Goal: Task Accomplishment & Management: Manage account settings

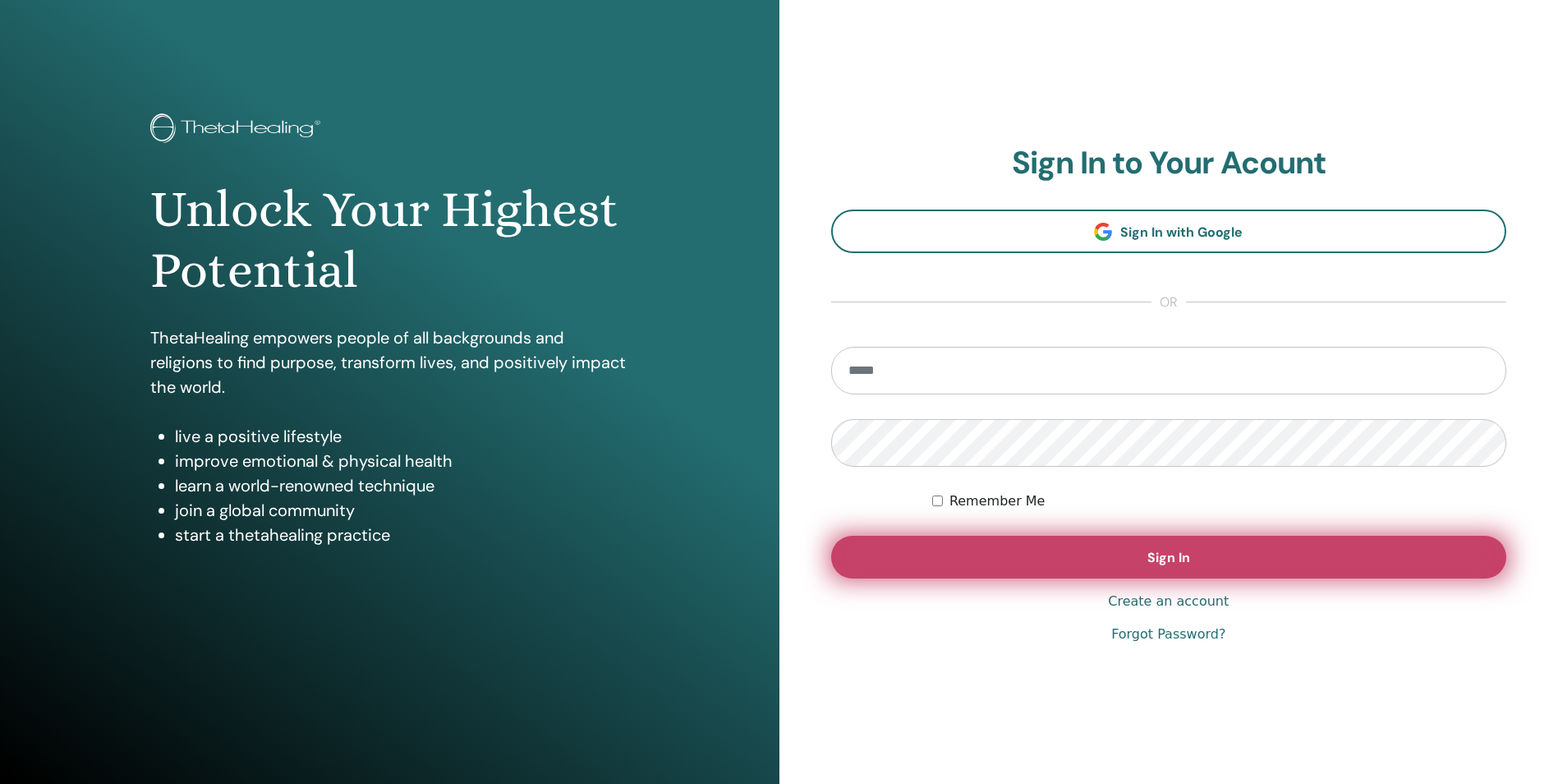
type input "**********"
click at [1030, 561] on button "Sign In" at bounding box center [1169, 557] width 676 height 43
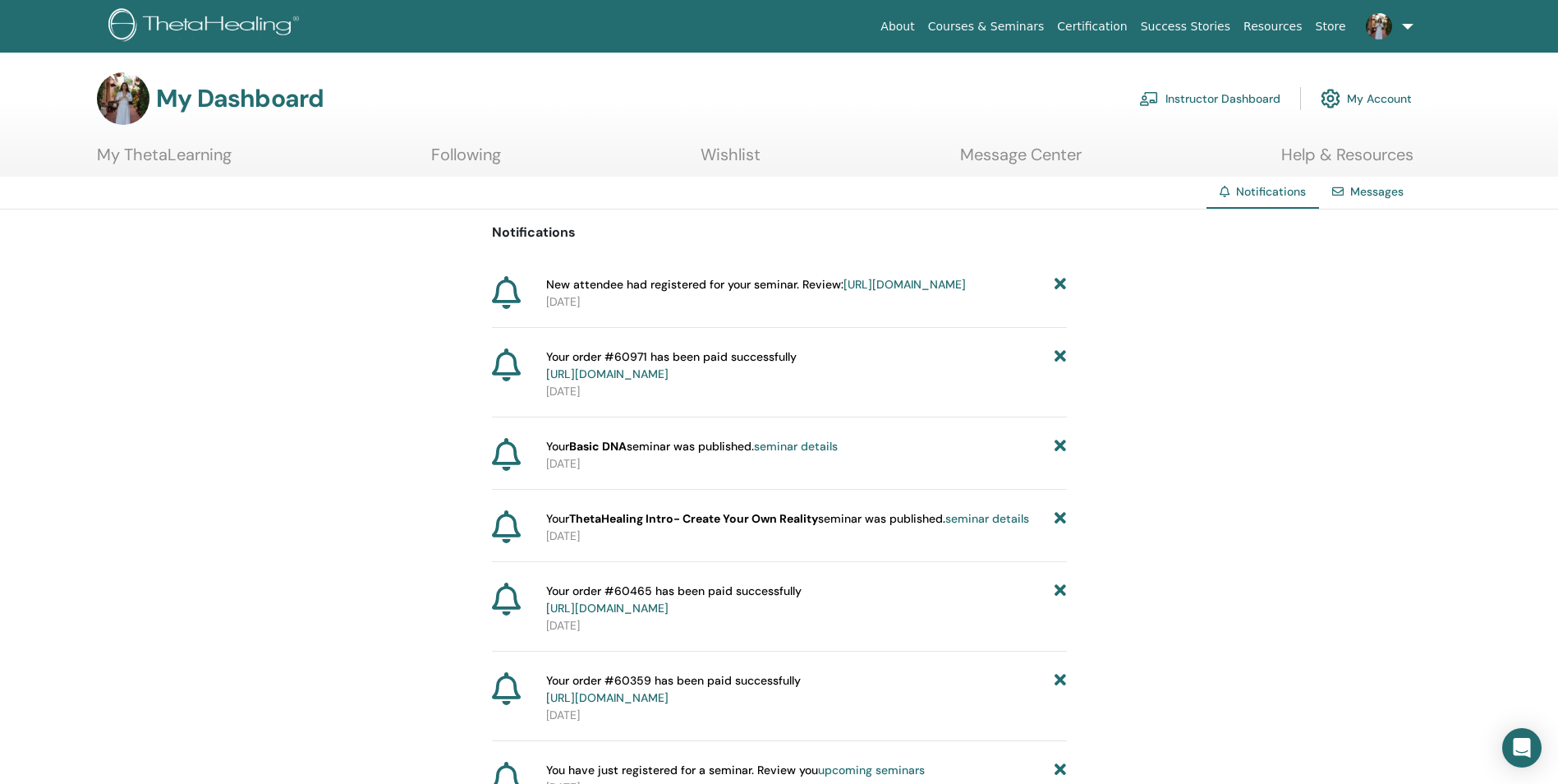
click at [844, 292] on link "[URL][DOMAIN_NAME]" at bounding box center [905, 284] width 123 height 15
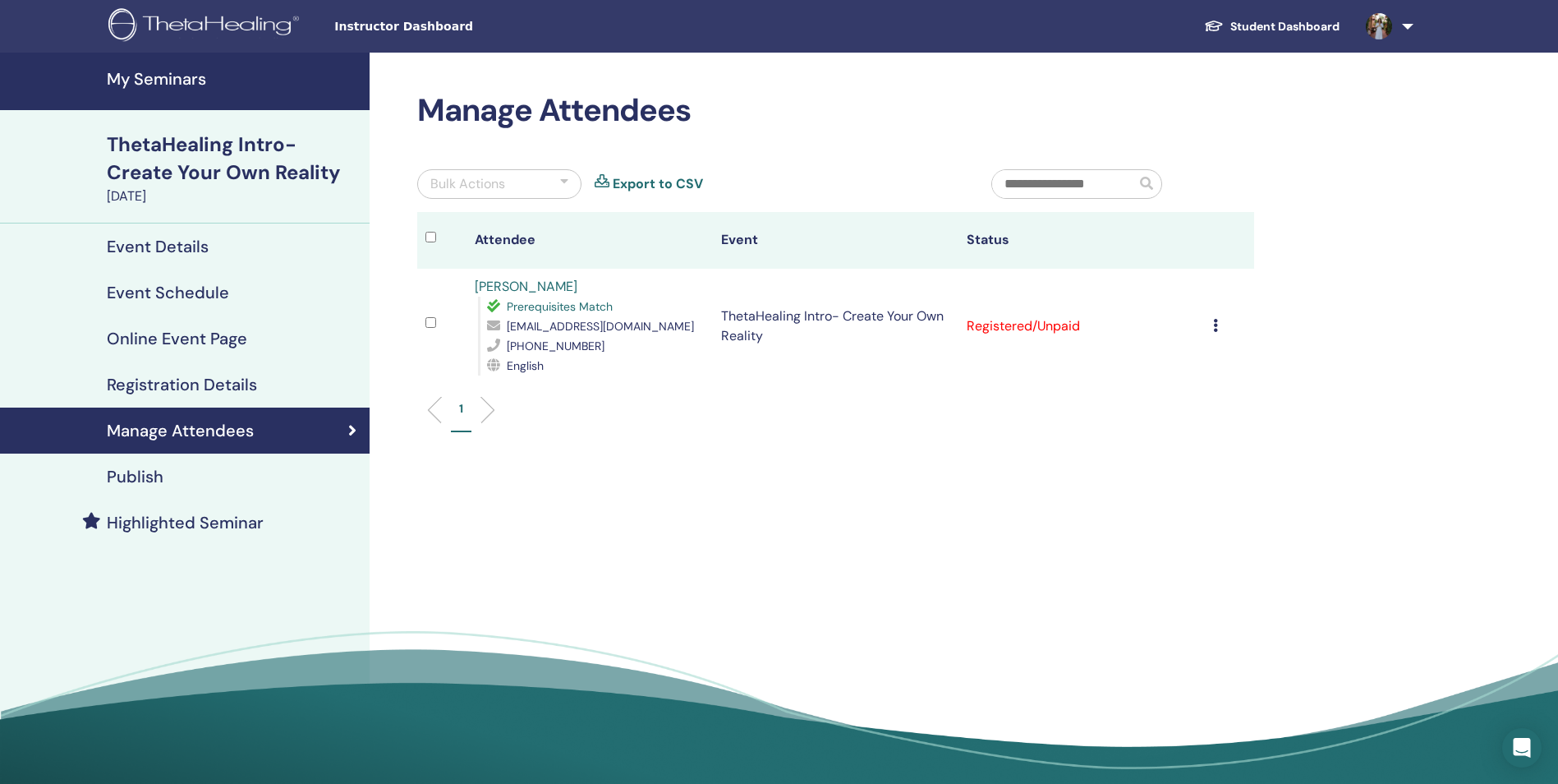
click at [538, 286] on link "[PERSON_NAME]" at bounding box center [526, 286] width 103 height 17
click at [192, 244] on h4 "Event Details" at bounding box center [157, 246] width 102 height 20
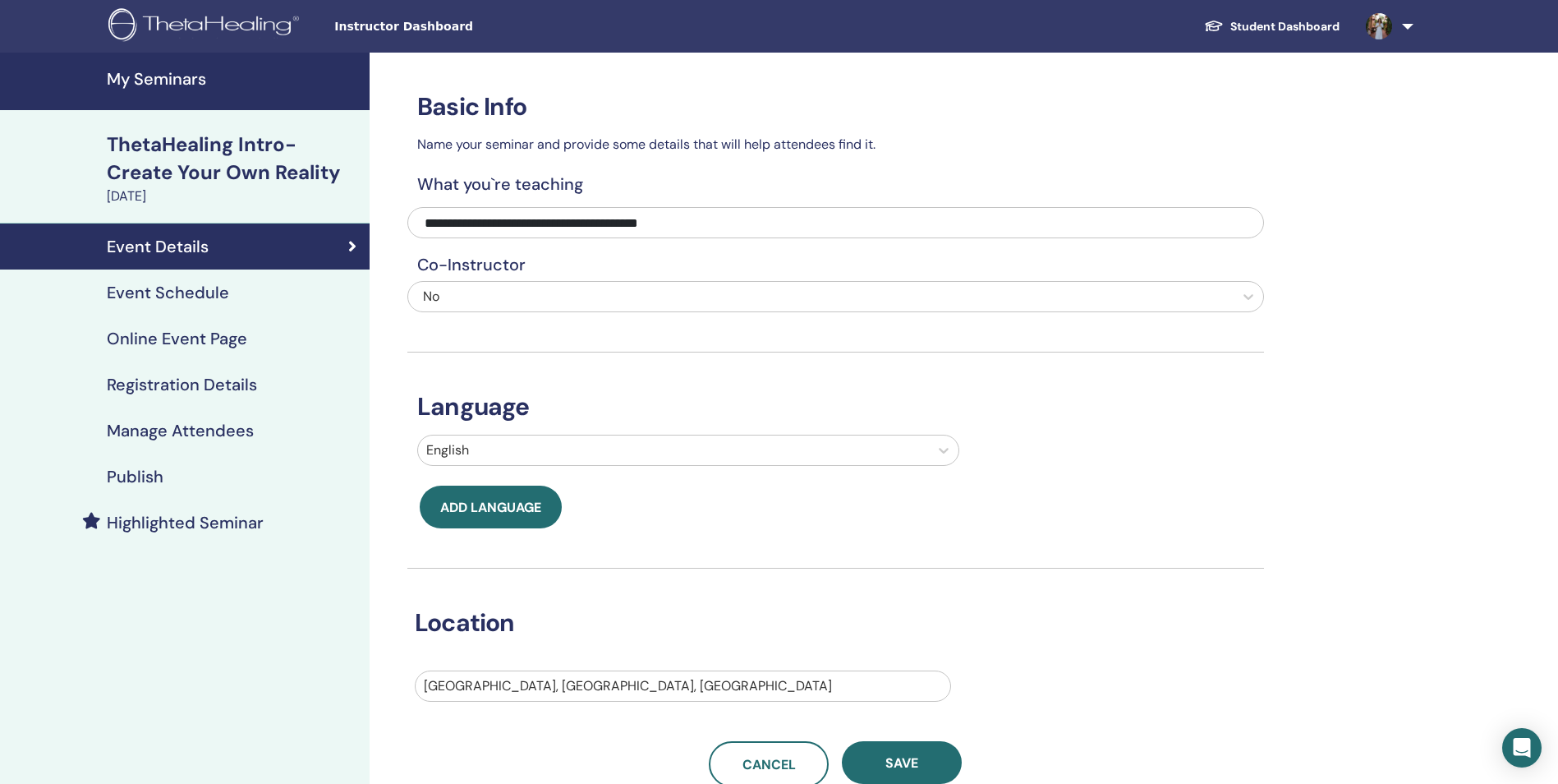
click at [136, 294] on h4 "Event Schedule" at bounding box center [167, 293] width 123 height 20
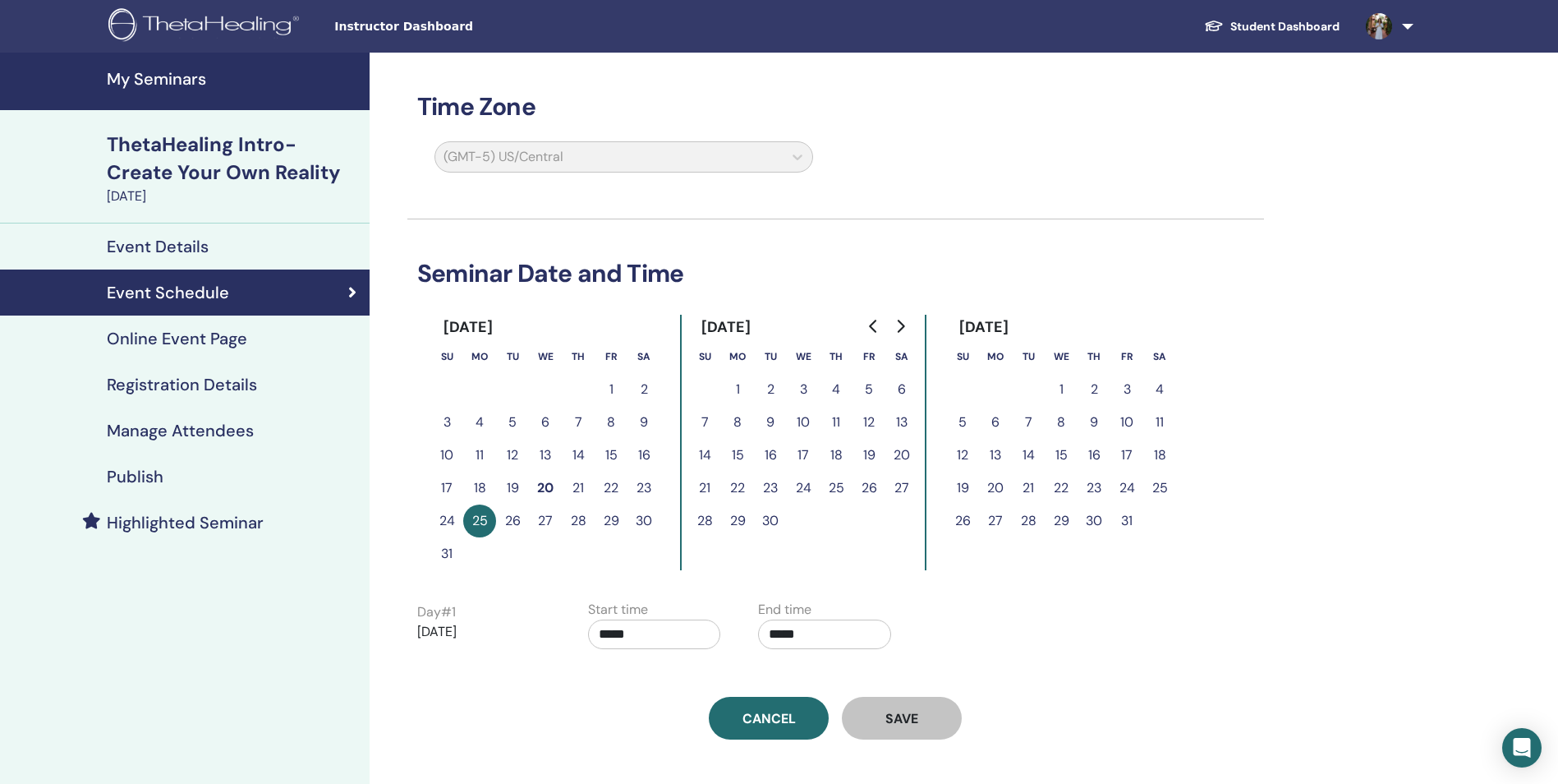
click at [166, 328] on h4 "Online Event Page" at bounding box center [176, 338] width 140 height 20
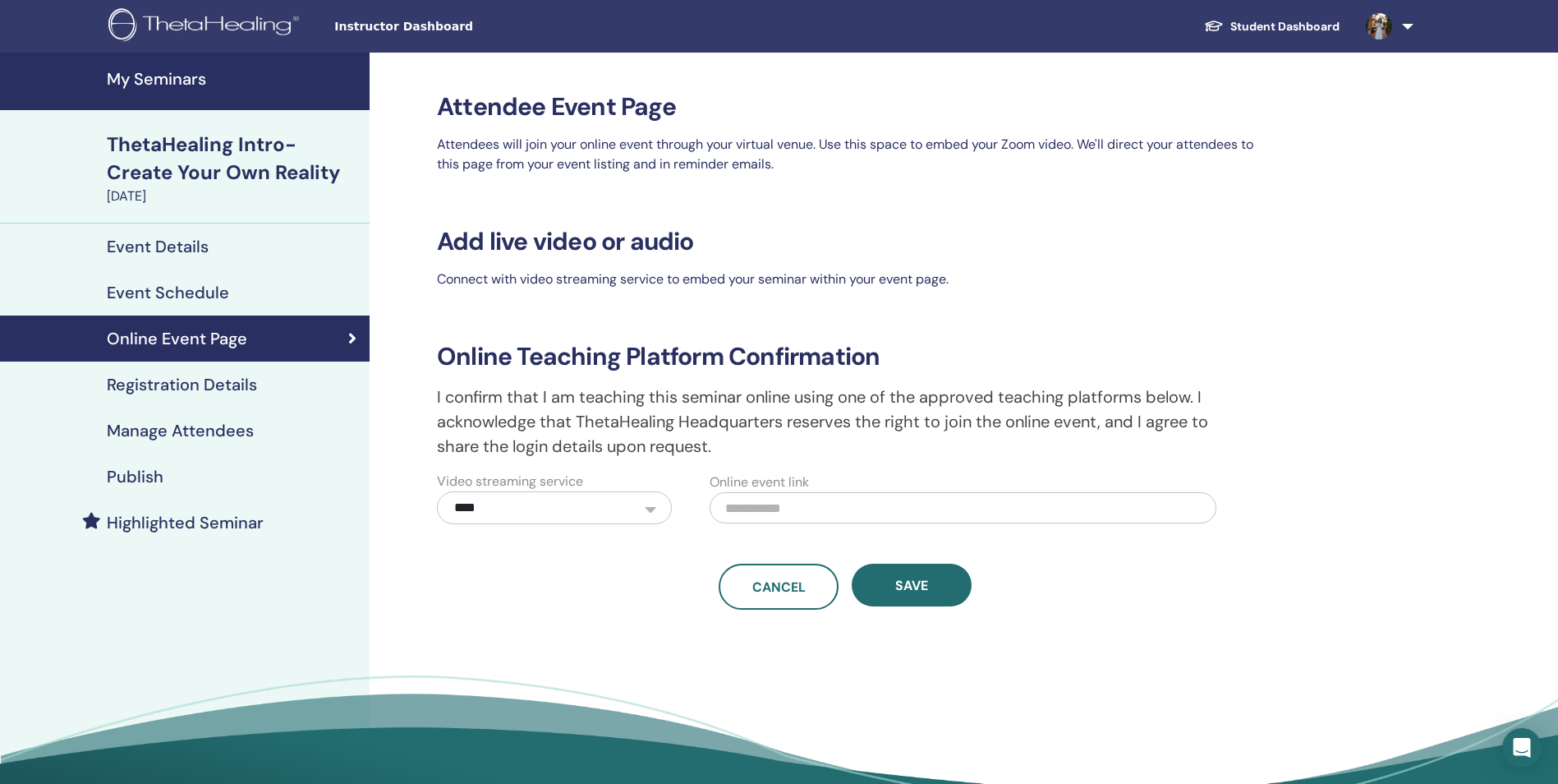
click at [201, 388] on h4 "Registration Details" at bounding box center [181, 385] width 150 height 20
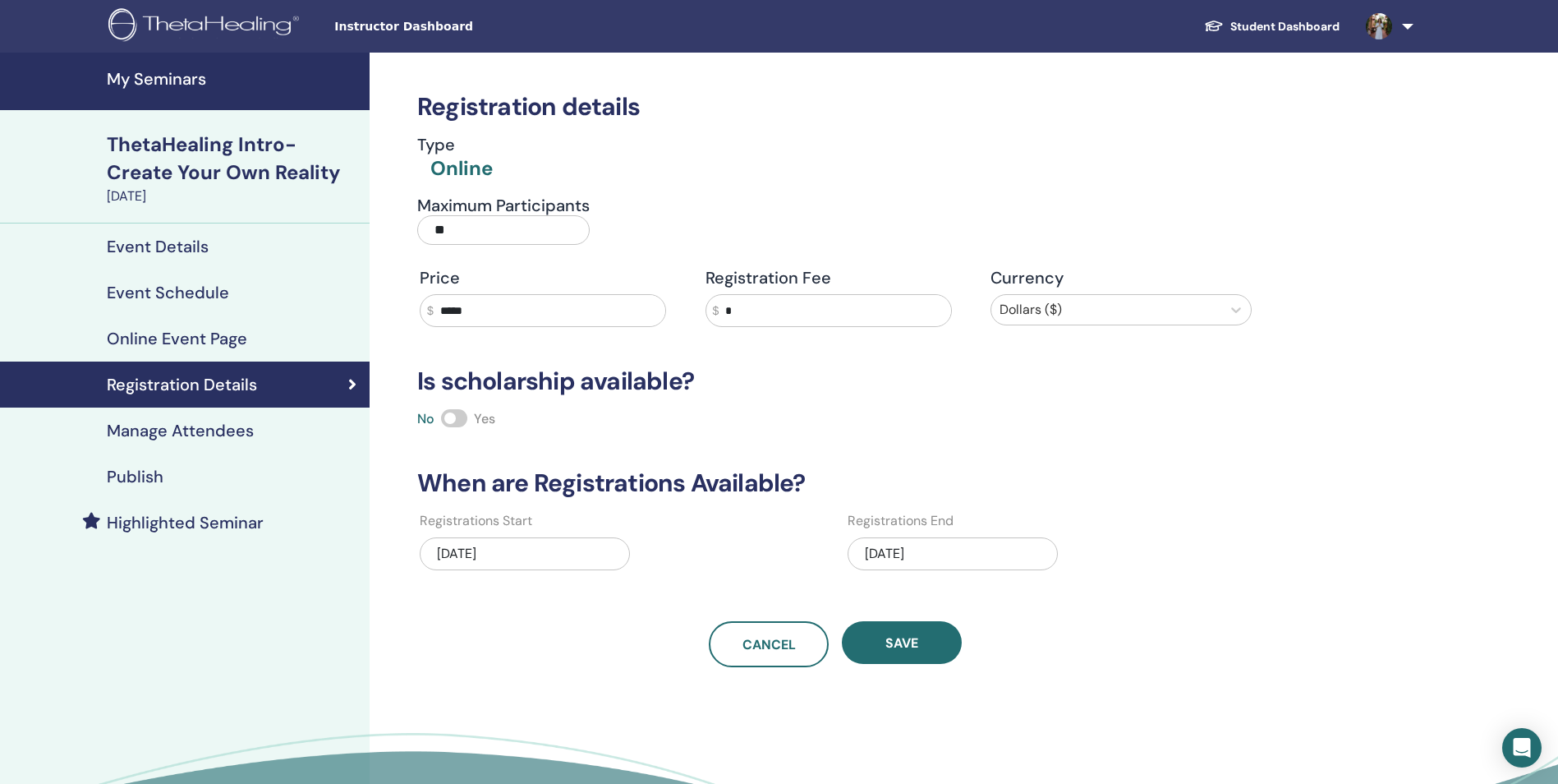
click at [167, 245] on h4 "Event Details" at bounding box center [157, 246] width 102 height 20
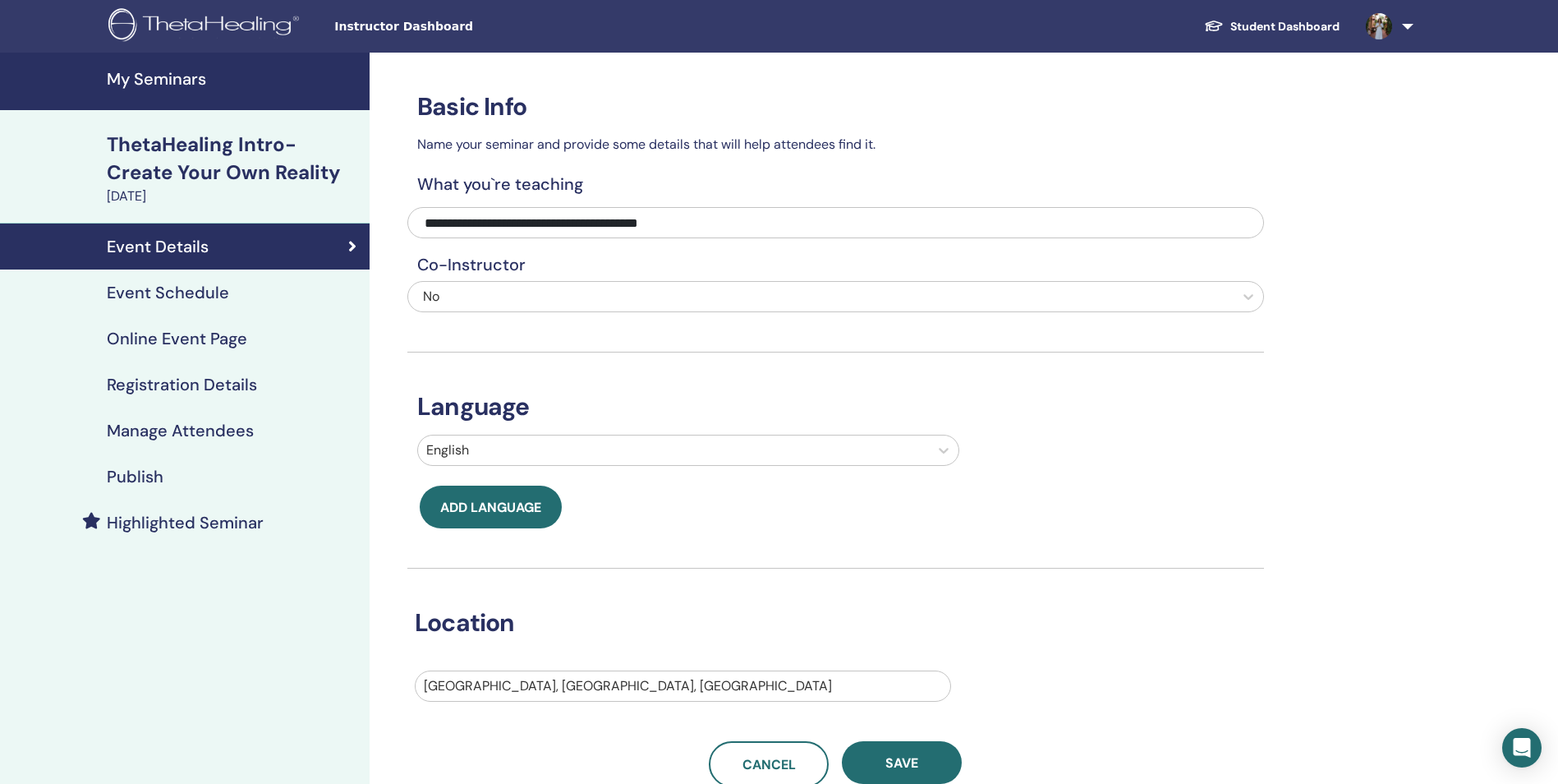
click at [1382, 25] on img at bounding box center [1379, 25] width 26 height 26
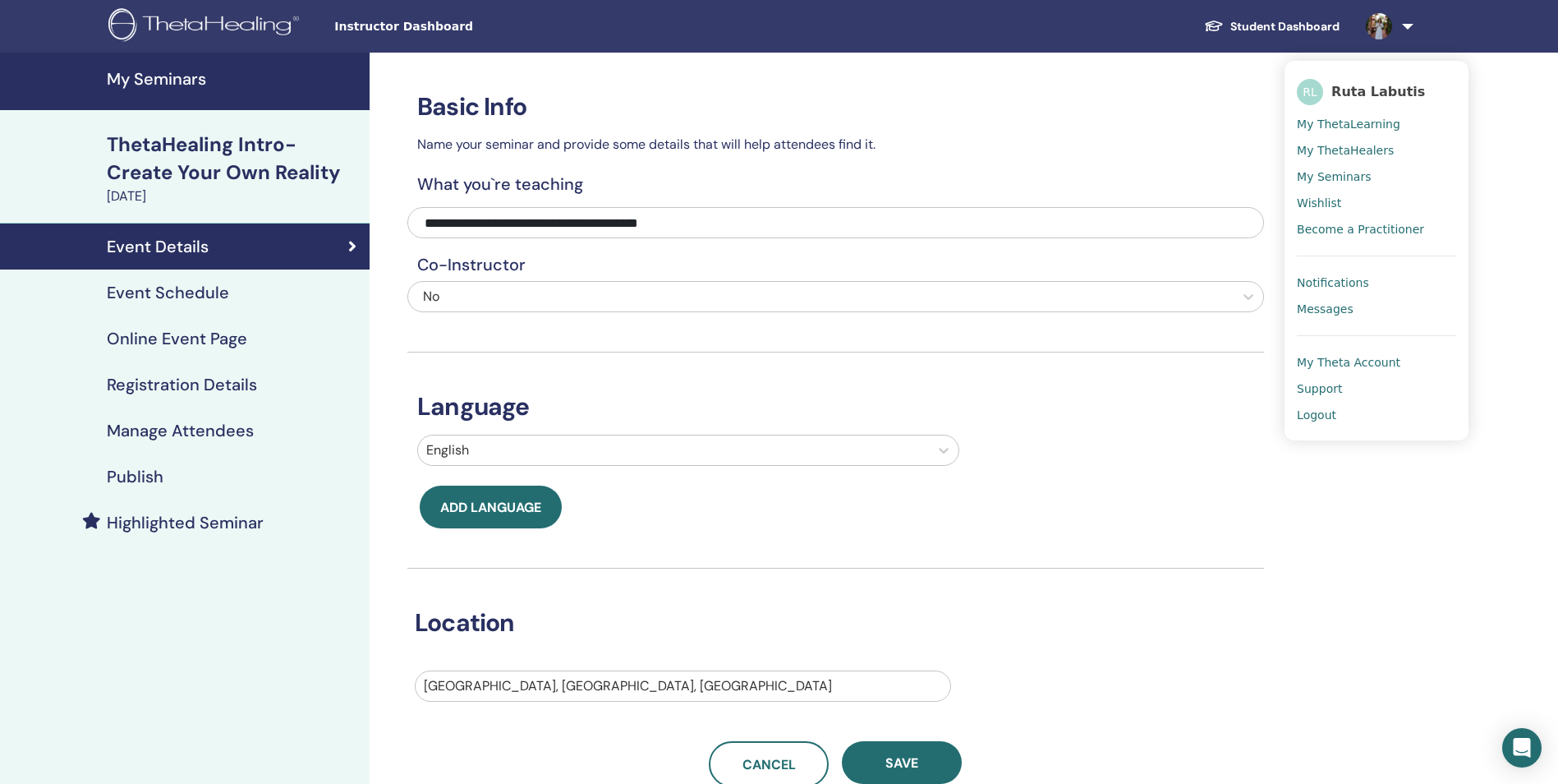
click at [1332, 282] on span "Notifications" at bounding box center [1332, 283] width 72 height 15
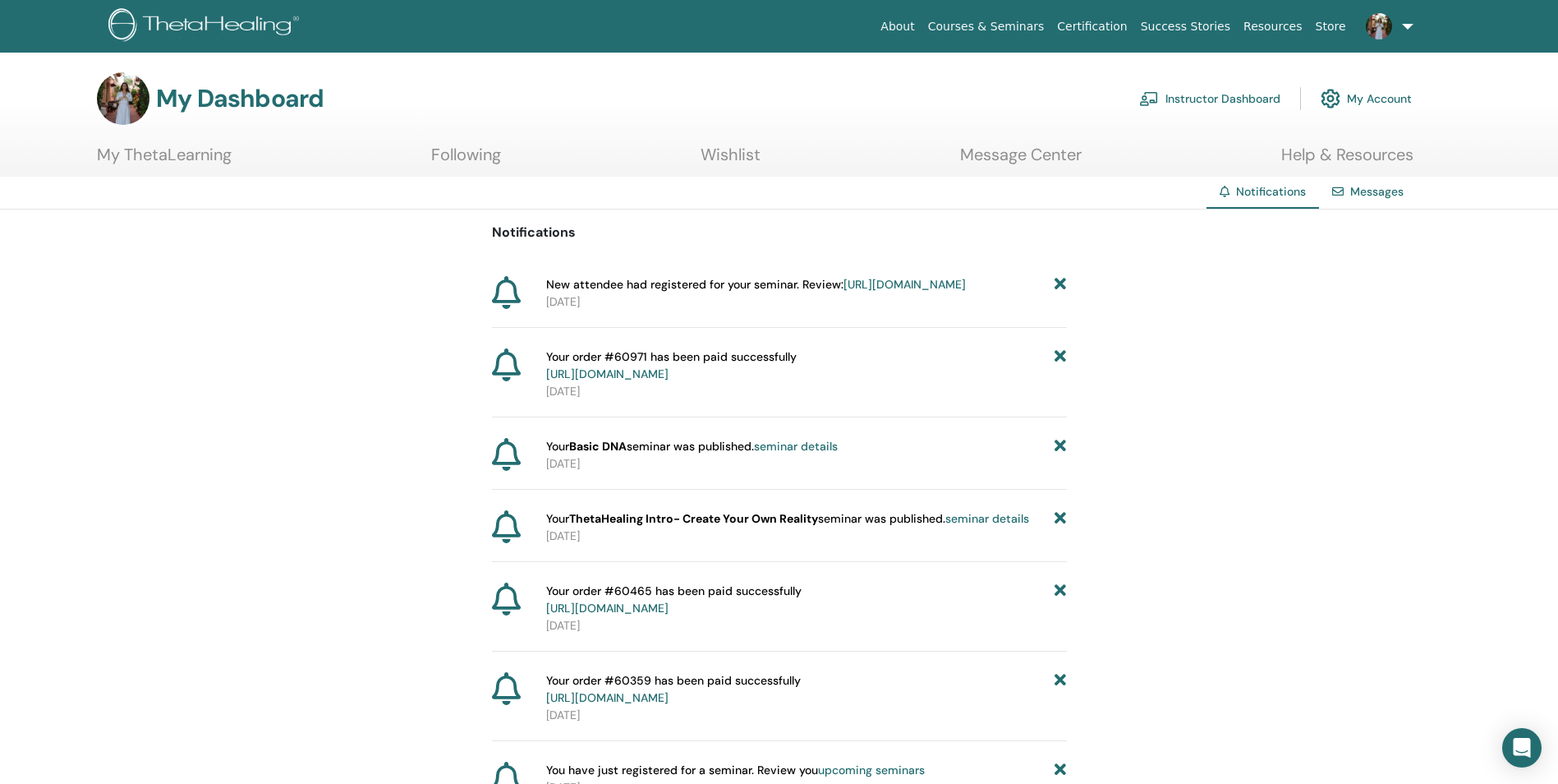
click at [844, 292] on link "[URL][DOMAIN_NAME]" at bounding box center [905, 284] width 123 height 15
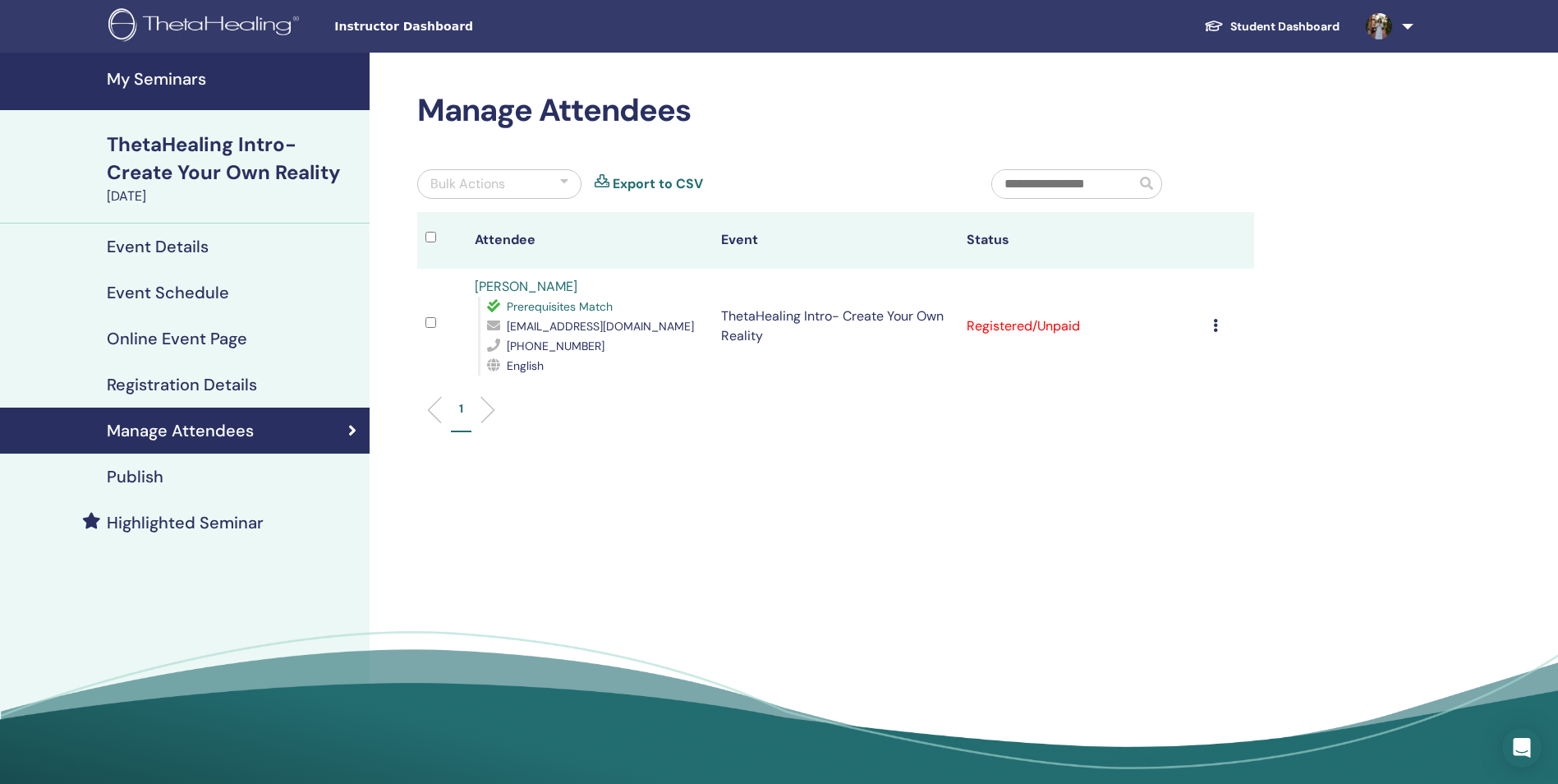
click at [530, 284] on link "[PERSON_NAME]" at bounding box center [526, 286] width 103 height 17
